Goal: Transaction & Acquisition: Purchase product/service

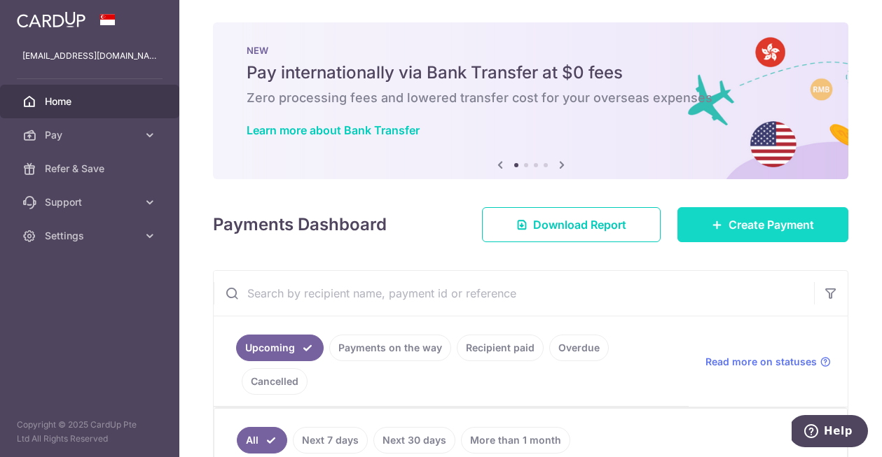
click at [768, 228] on span "Create Payment" at bounding box center [770, 224] width 85 height 17
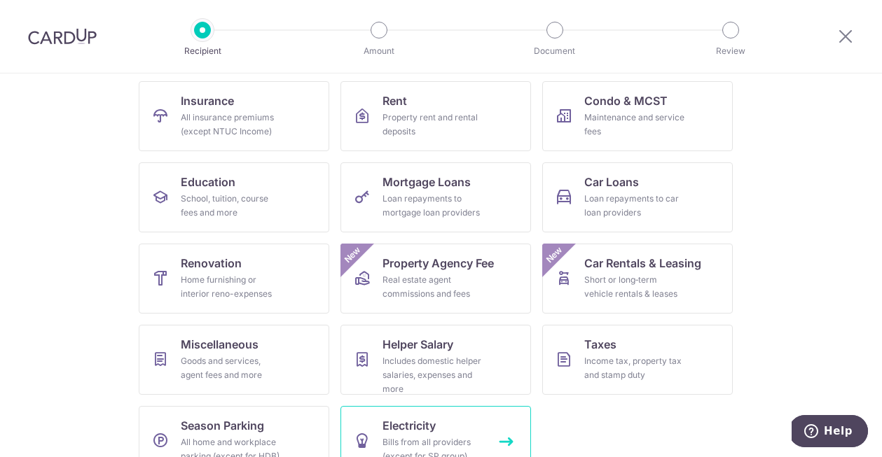
scroll to position [131, 0]
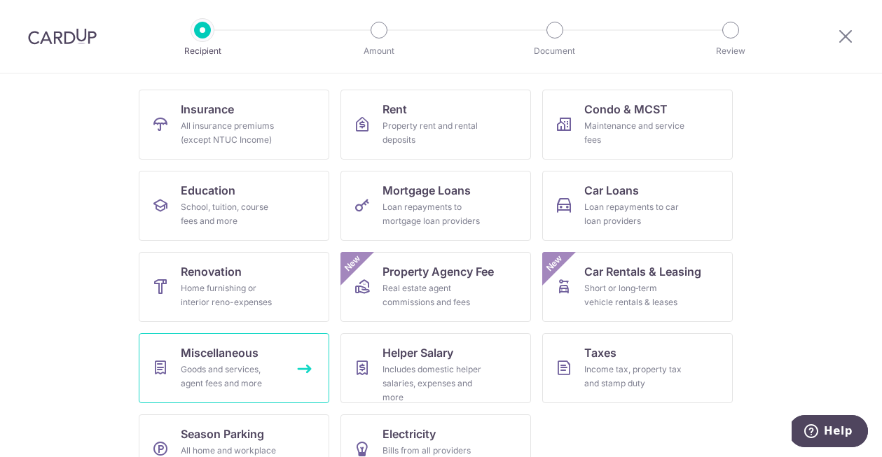
click at [271, 364] on div "Goods and services, agent fees and more" at bounding box center [231, 377] width 101 height 28
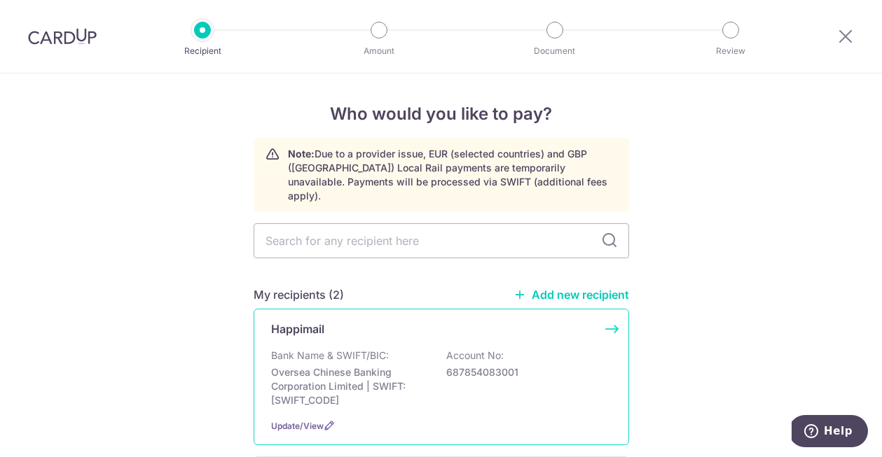
click at [344, 349] on p "Bank Name & SWIFT/BIC:" at bounding box center [330, 356] width 118 height 14
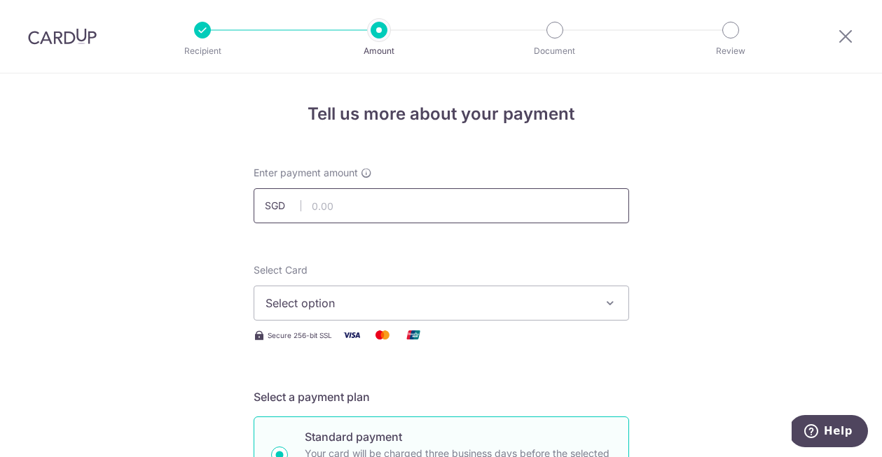
click at [387, 210] on input "text" at bounding box center [441, 205] width 375 height 35
type input "2,470.32"
click at [460, 307] on span "Select option" at bounding box center [428, 303] width 326 height 17
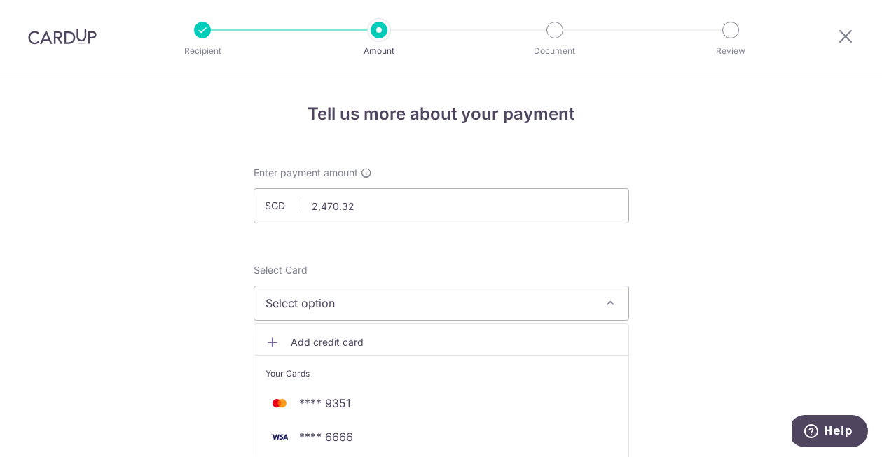
scroll to position [69, 0]
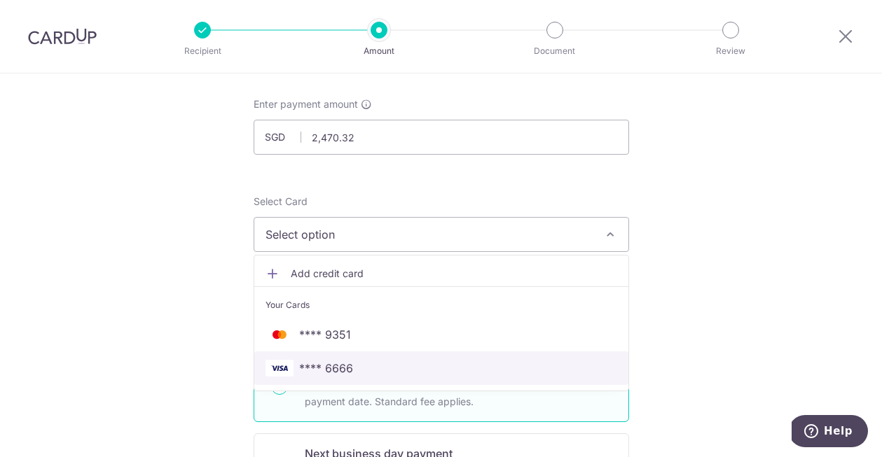
click at [358, 372] on span "**** 6666" at bounding box center [441, 368] width 352 height 17
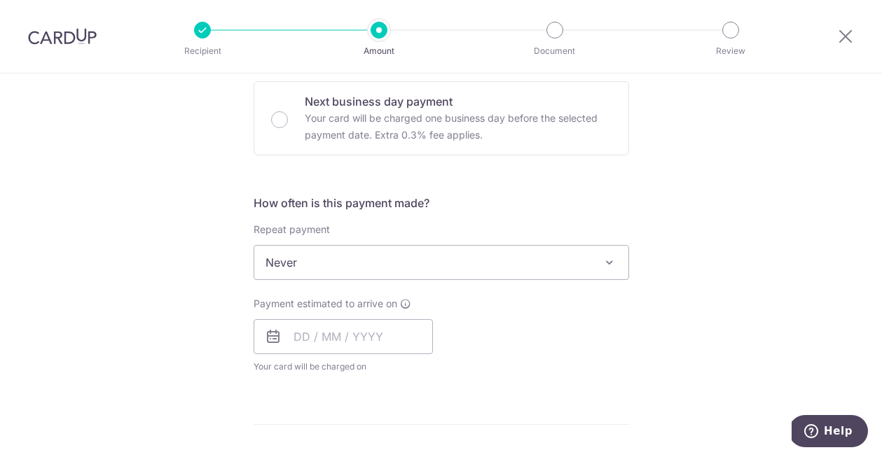
scroll to position [483, 0]
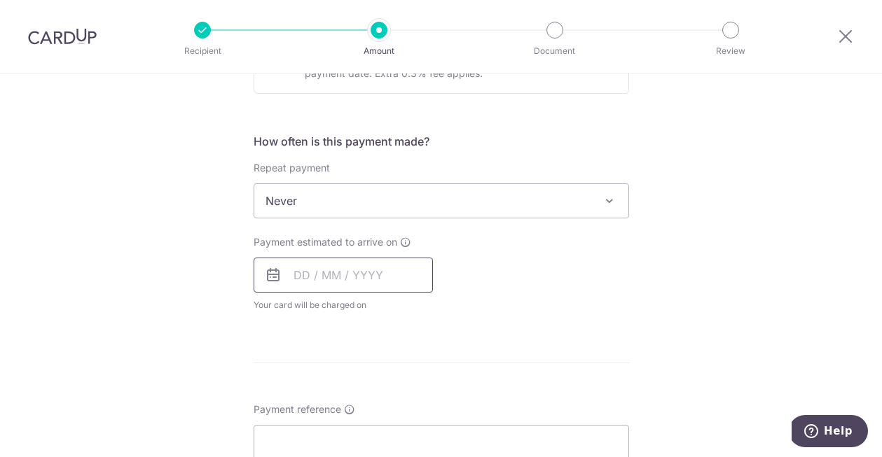
click at [340, 284] on input "text" at bounding box center [343, 275] width 179 height 35
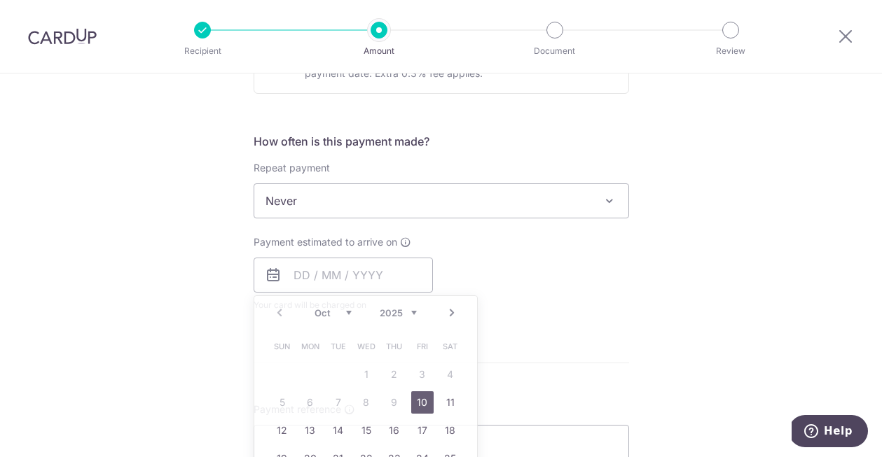
click at [226, 320] on div "Tell us more about your payment Enter payment amount SGD 2,470.32 2470.32 Selec…" at bounding box center [441, 224] width 882 height 1267
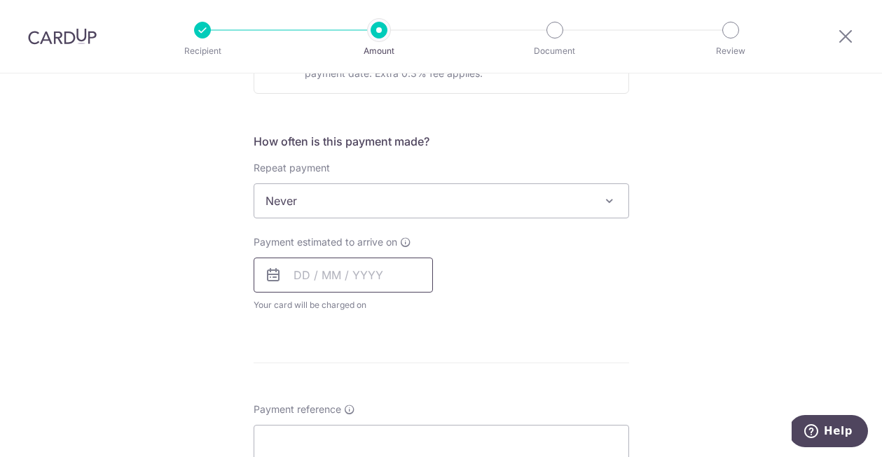
click at [312, 280] on input "text" at bounding box center [343, 275] width 179 height 35
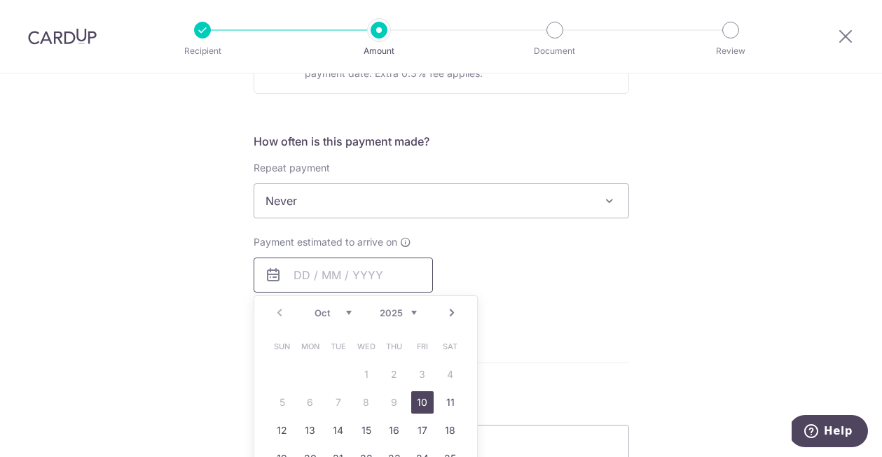
scroll to position [502, 0]
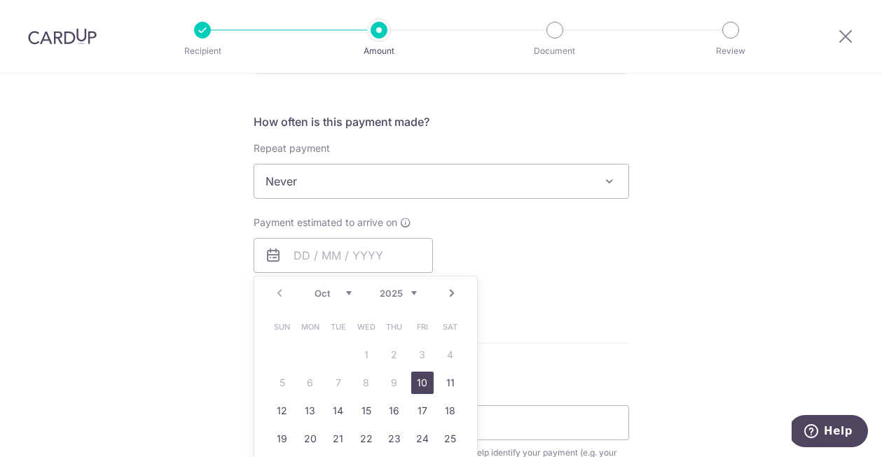
click at [423, 383] on link "10" at bounding box center [422, 383] width 22 height 22
type input "10/10/2025"
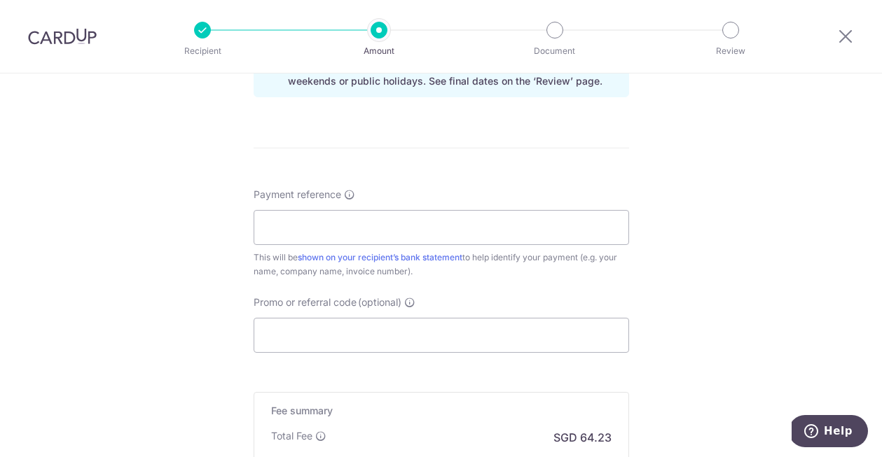
scroll to position [789, 0]
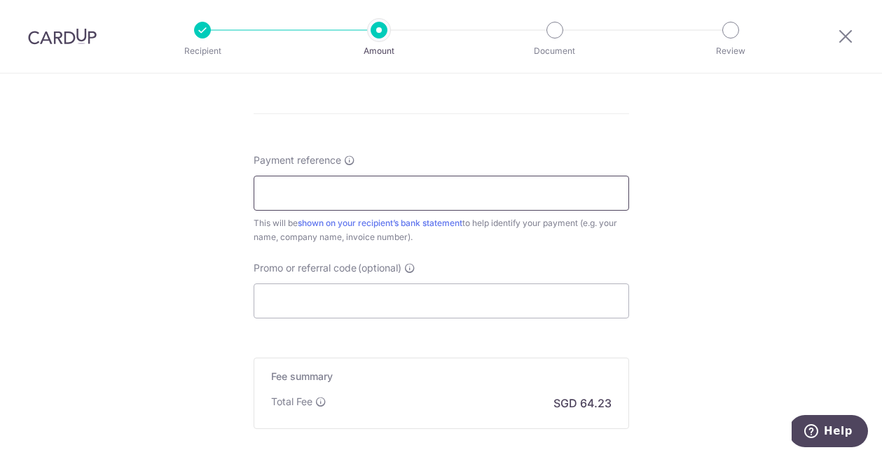
click at [488, 204] on input "Payment reference" at bounding box center [441, 193] width 375 height 35
type input "1744"
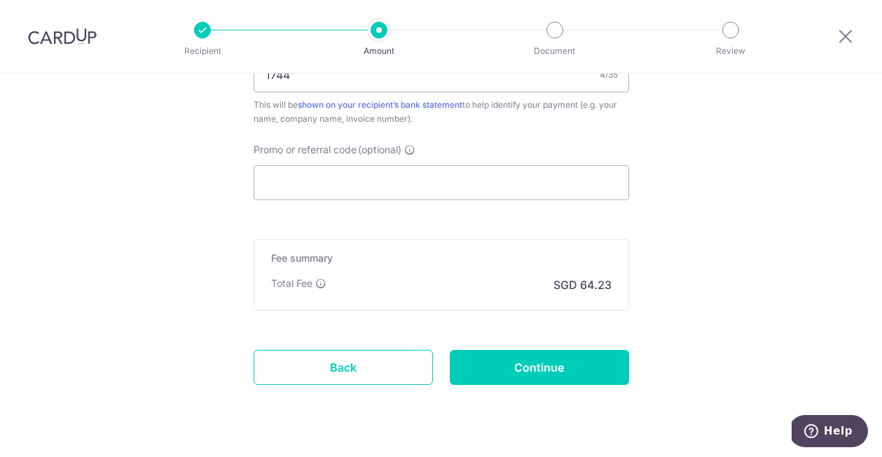
scroll to position [908, 0]
click at [522, 174] on input "Promo or referral code (optional)" at bounding box center [441, 182] width 375 height 35
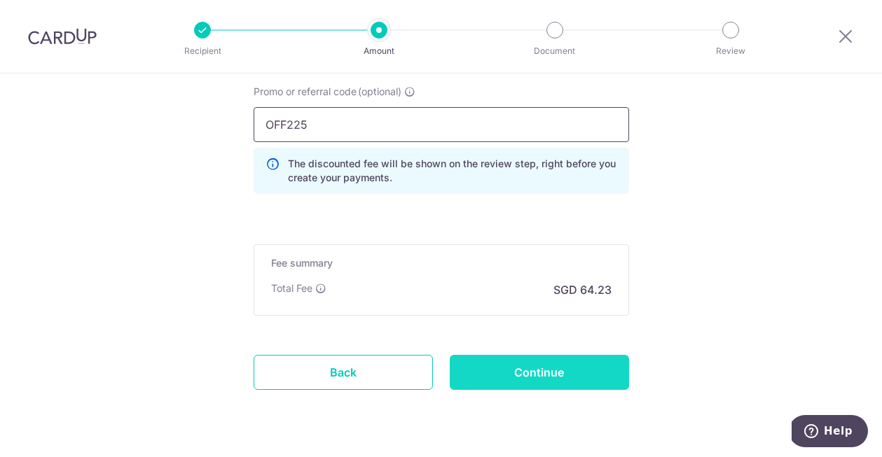
scroll to position [967, 0]
type input "OFF225"
click at [513, 387] on input "Continue" at bounding box center [539, 371] width 179 height 35
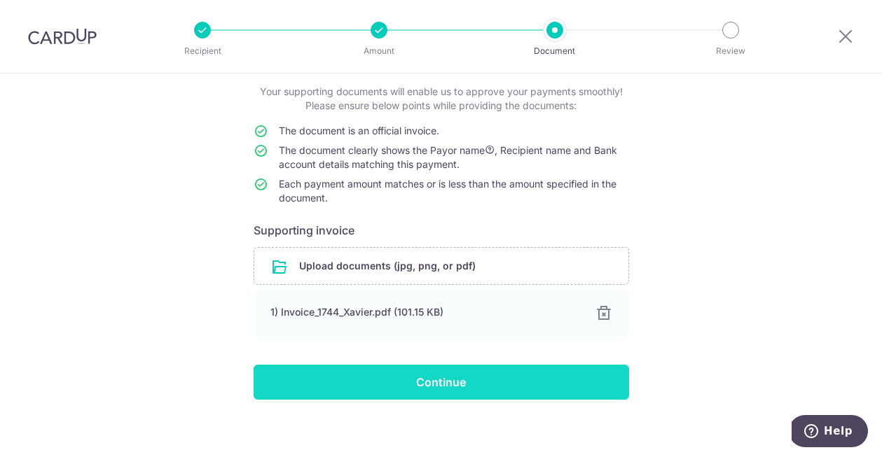
scroll to position [90, 0]
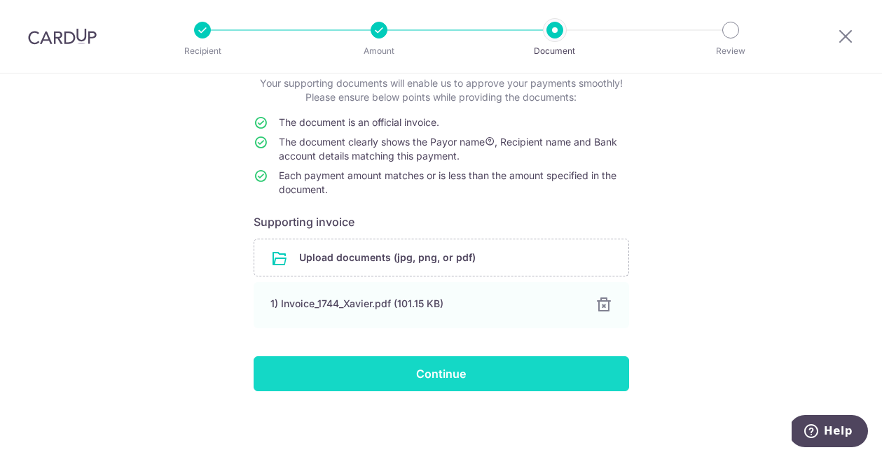
click at [513, 375] on input "Continue" at bounding box center [441, 373] width 375 height 35
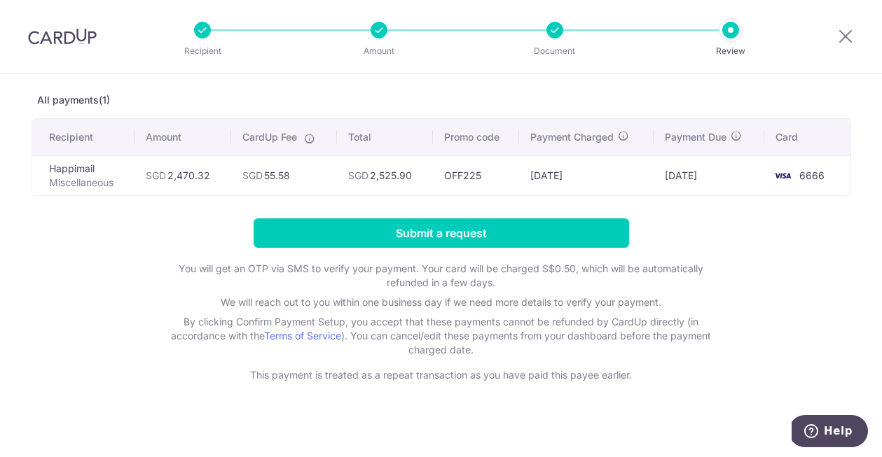
scroll to position [69, 0]
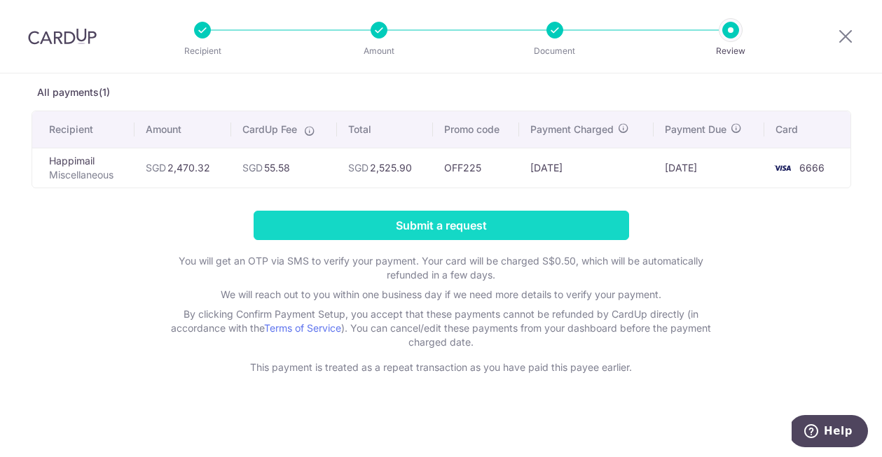
click at [578, 227] on input "Submit a request" at bounding box center [441, 225] width 375 height 29
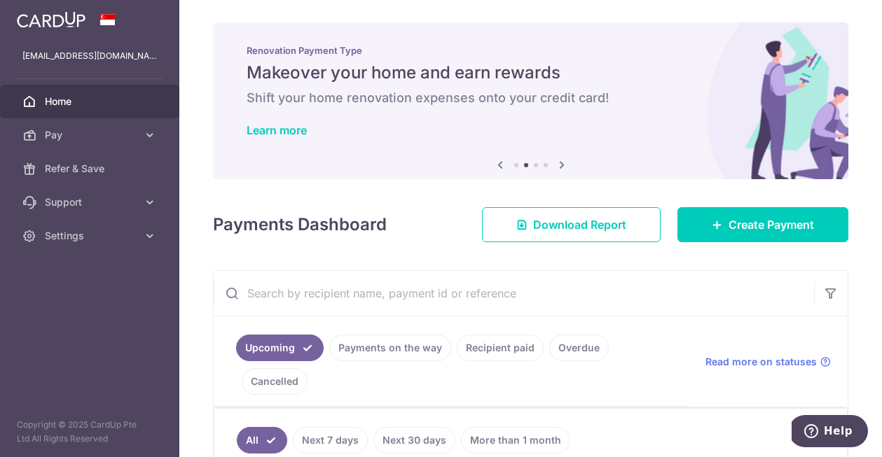
click at [82, 99] on span "Home" at bounding box center [91, 102] width 92 height 14
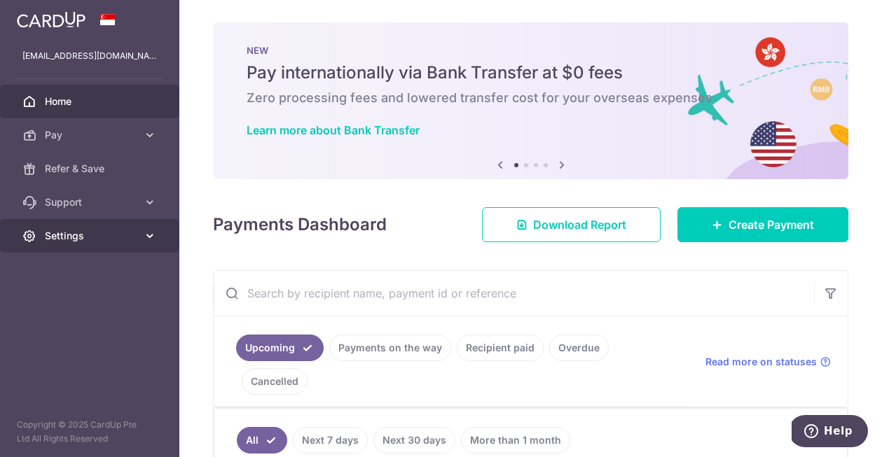
click at [77, 247] on link "Settings" at bounding box center [89, 236] width 179 height 34
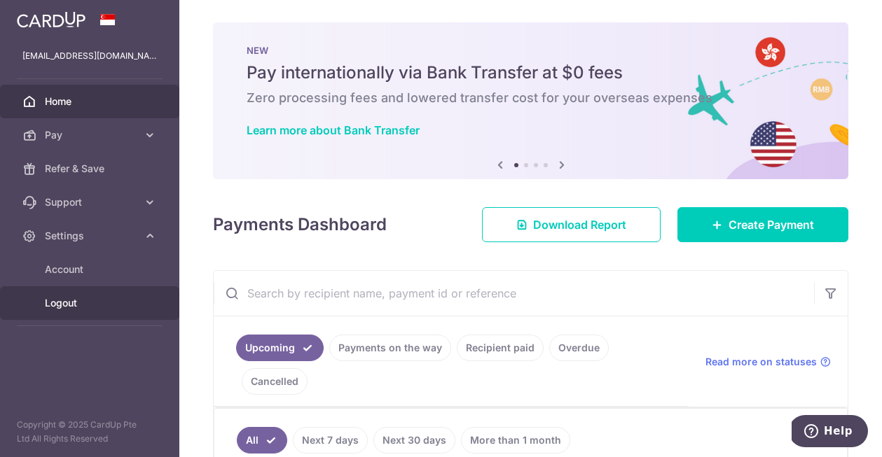
click at [67, 308] on span "Logout" at bounding box center [91, 303] width 92 height 14
